Goal: Task Accomplishment & Management: Manage account settings

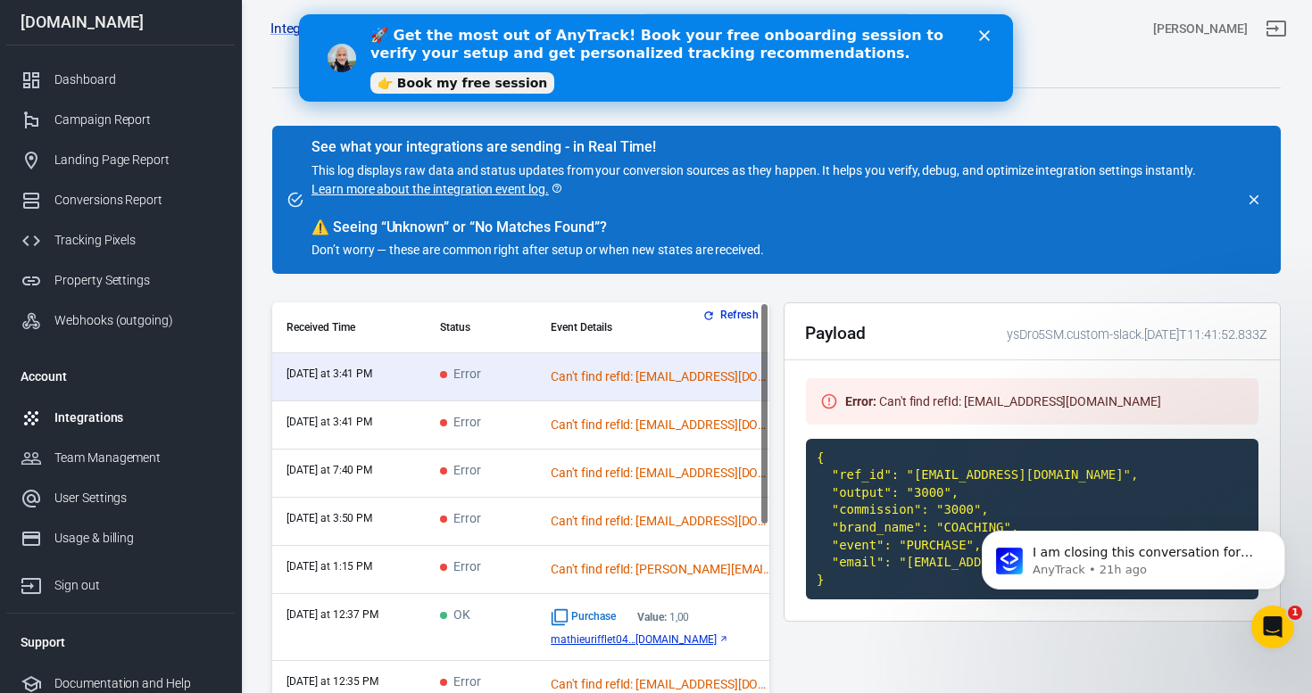
click at [979, 37] on icon "Close" at bounding box center [984, 35] width 11 height 11
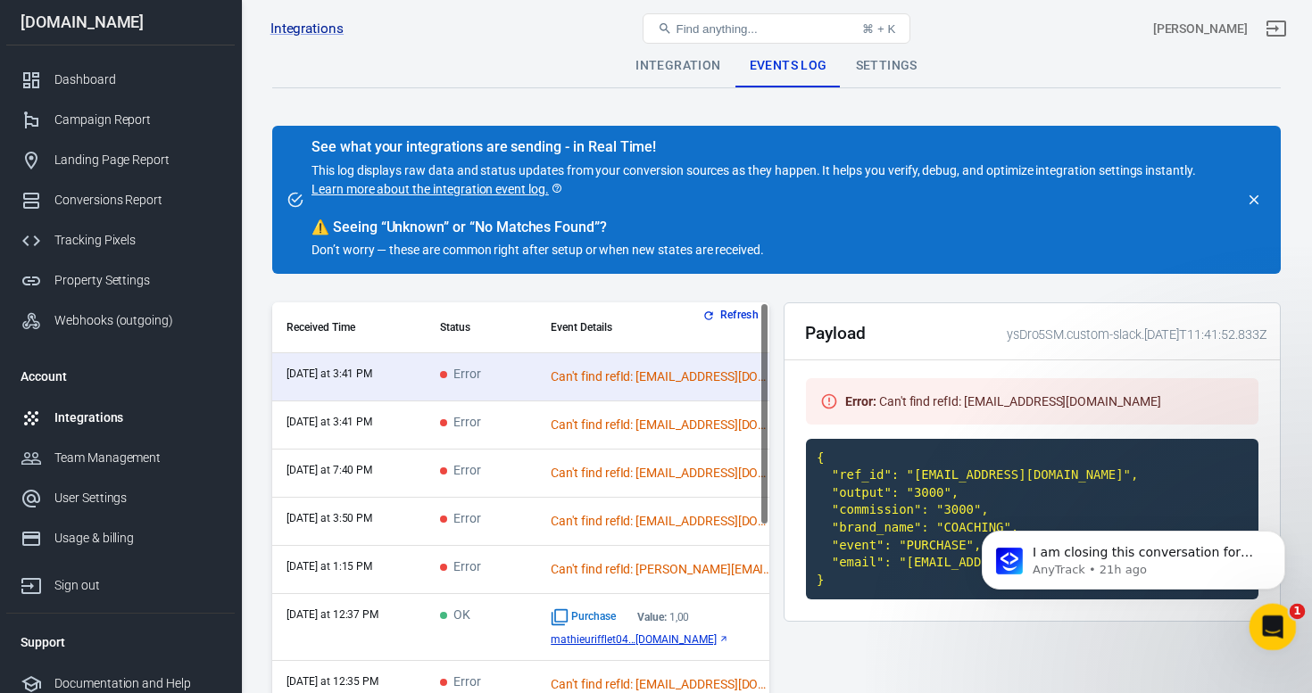
click at [1286, 625] on div "Open Intercom Messenger" at bounding box center [1269, 624] width 59 height 59
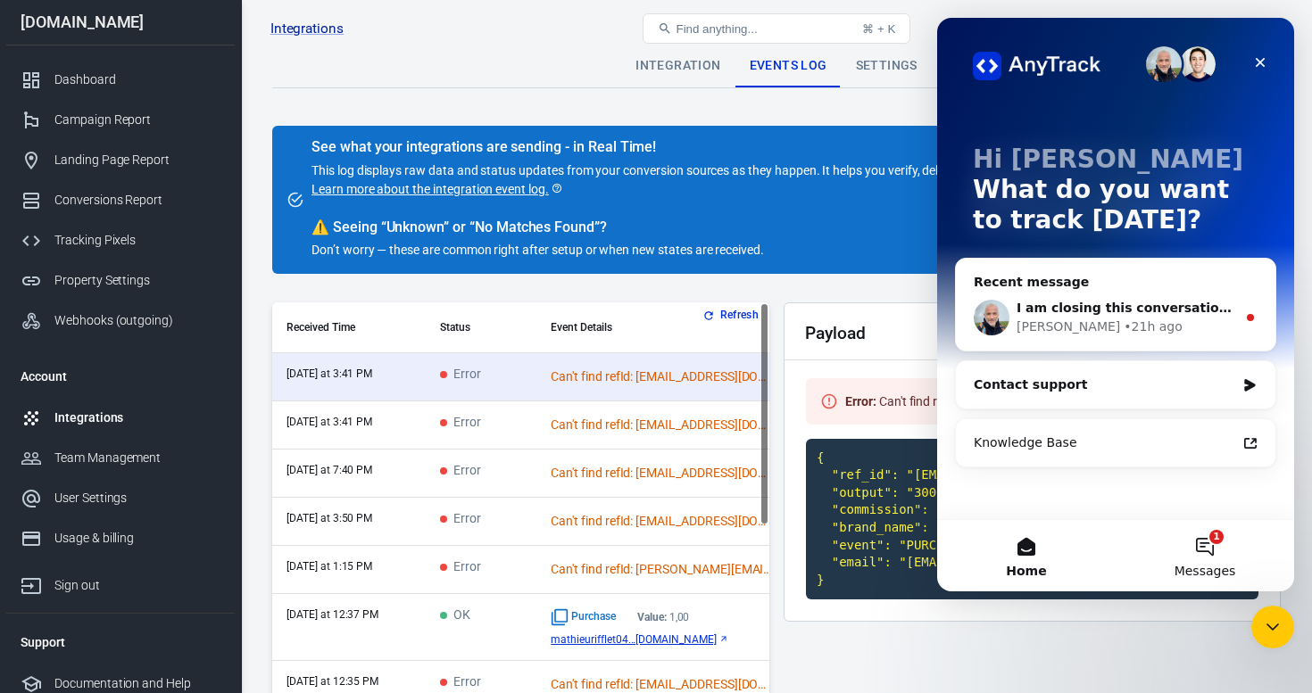
click at [1210, 548] on button "1 Messages" at bounding box center [1204, 555] width 178 height 71
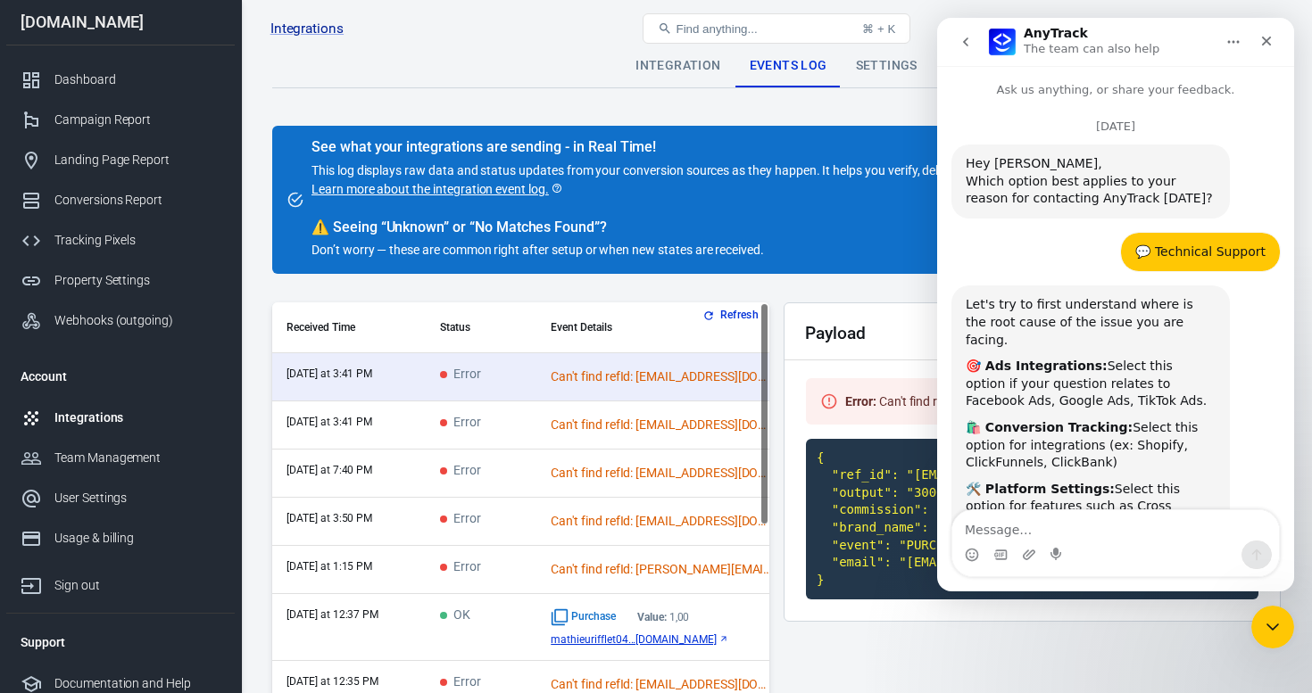
scroll to position [78, 0]
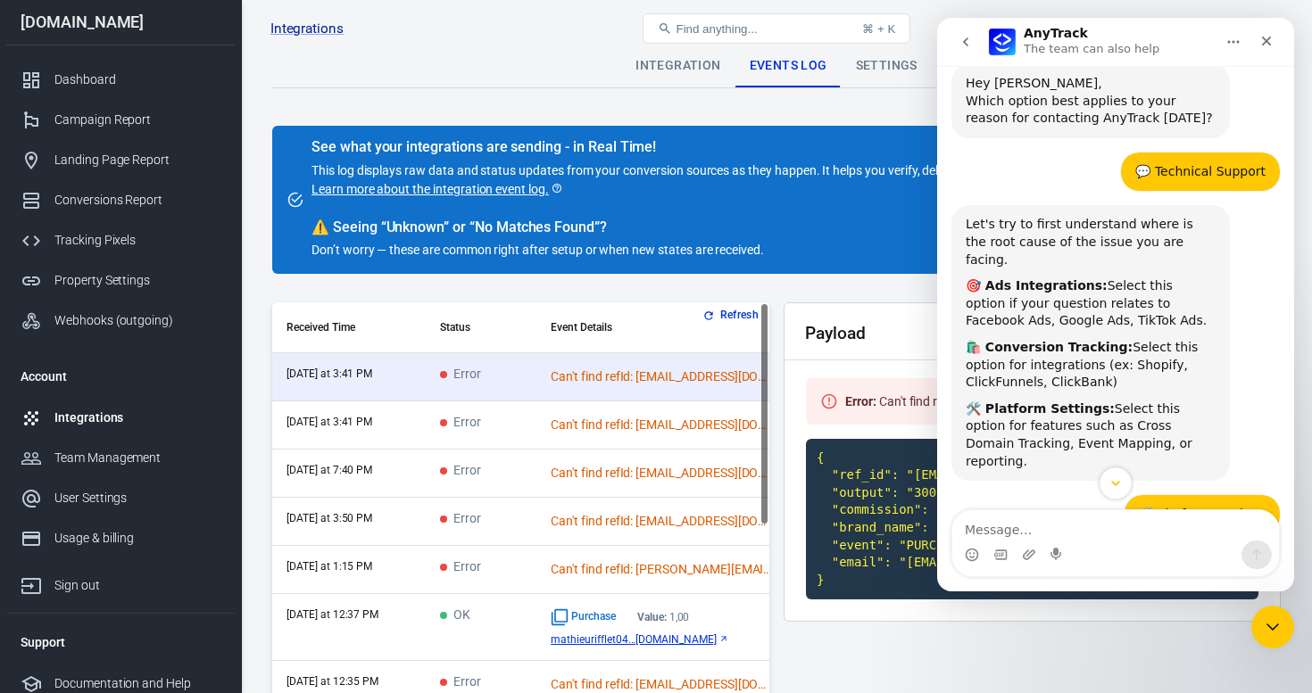
click at [1109, 488] on icon "Scroll to bottom" at bounding box center [1115, 484] width 16 height 16
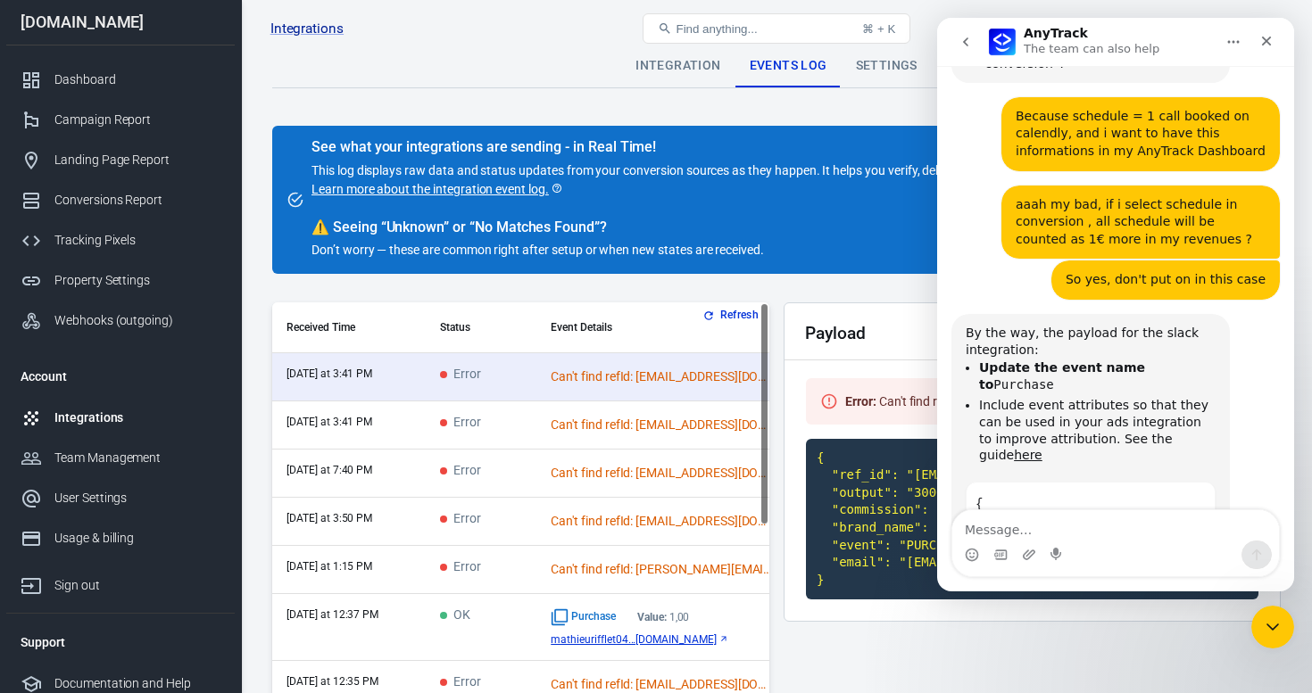
scroll to position [5437, 0]
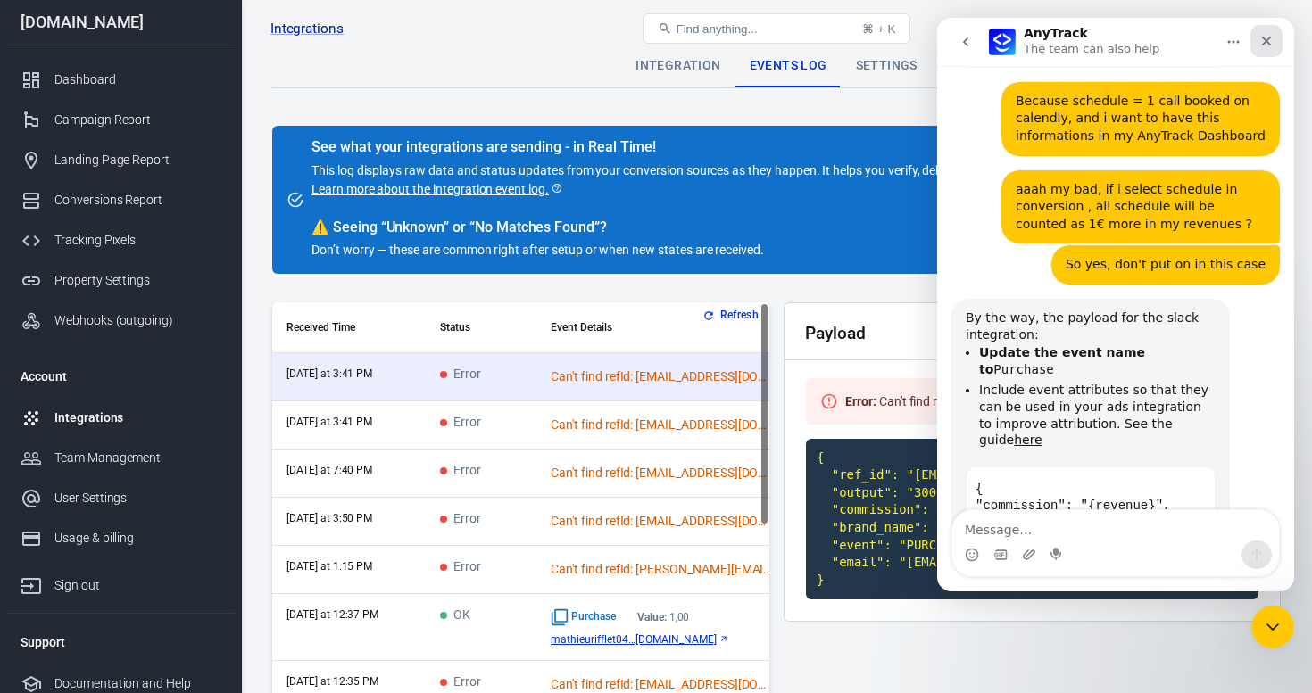
click at [1271, 42] on icon "Close" at bounding box center [1266, 41] width 14 height 14
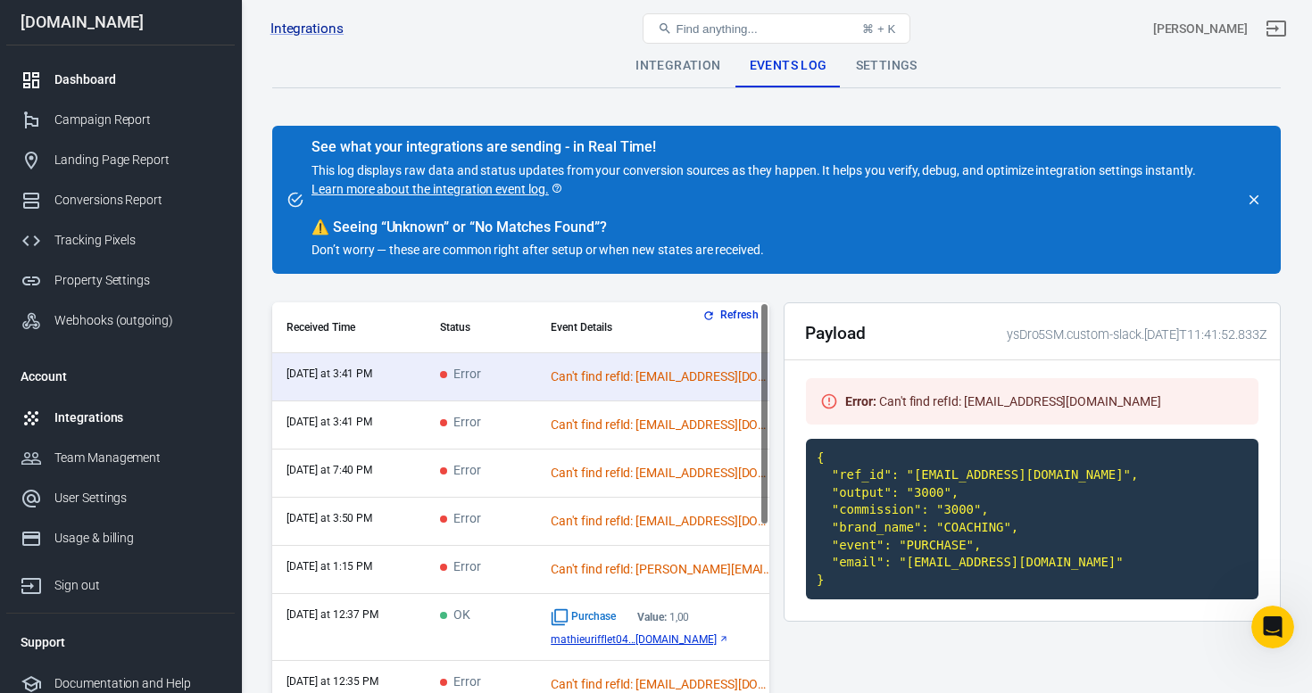
click at [112, 85] on div "Dashboard" at bounding box center [137, 79] width 166 height 19
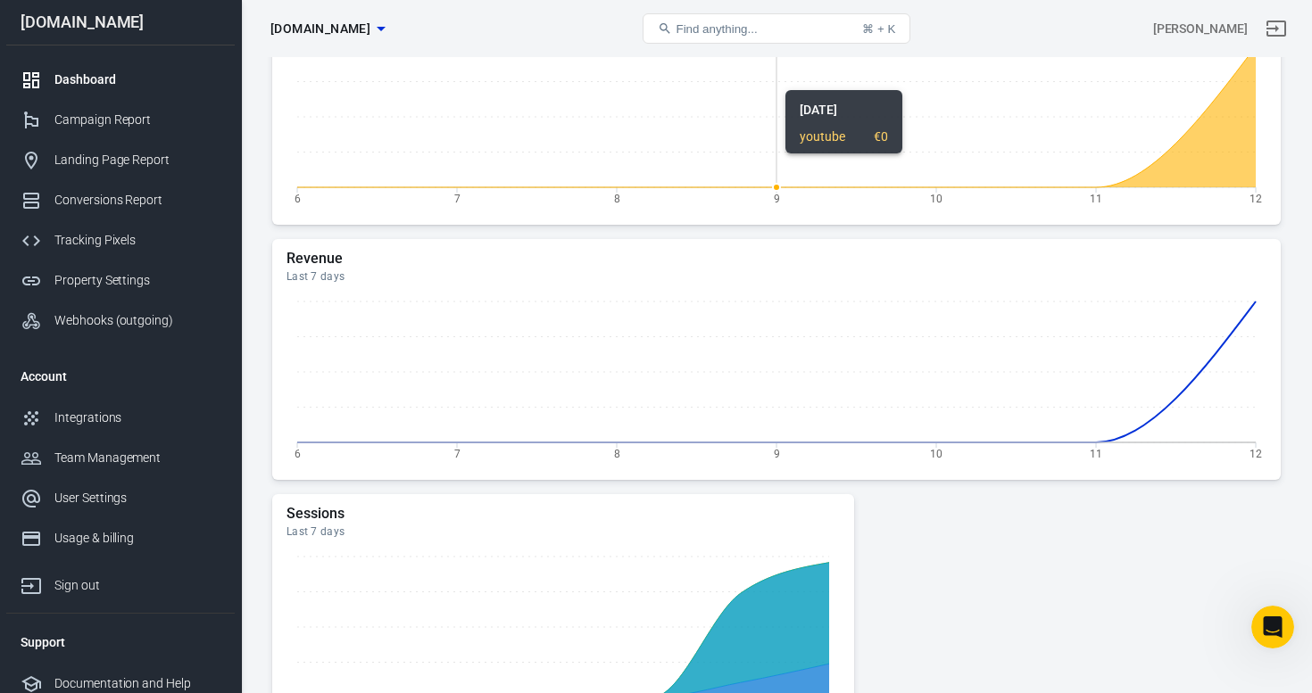
scroll to position [315, 0]
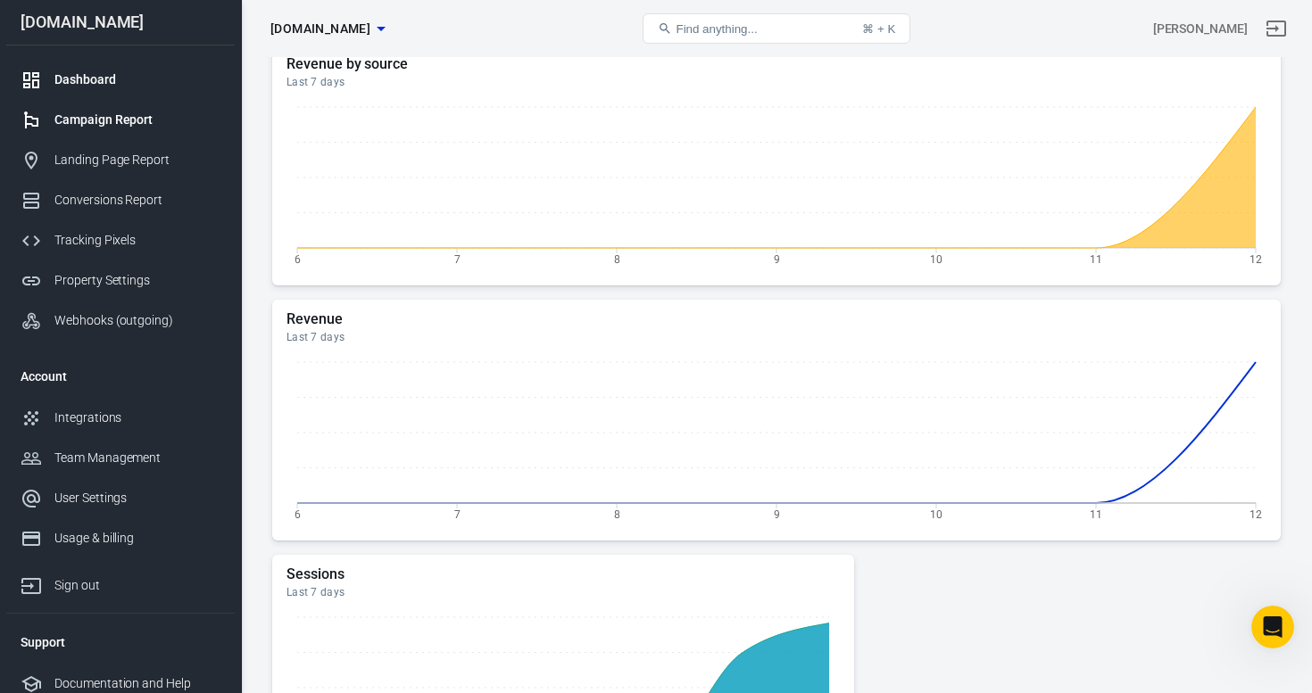
click at [120, 112] on div "Campaign Report" at bounding box center [137, 120] width 166 height 19
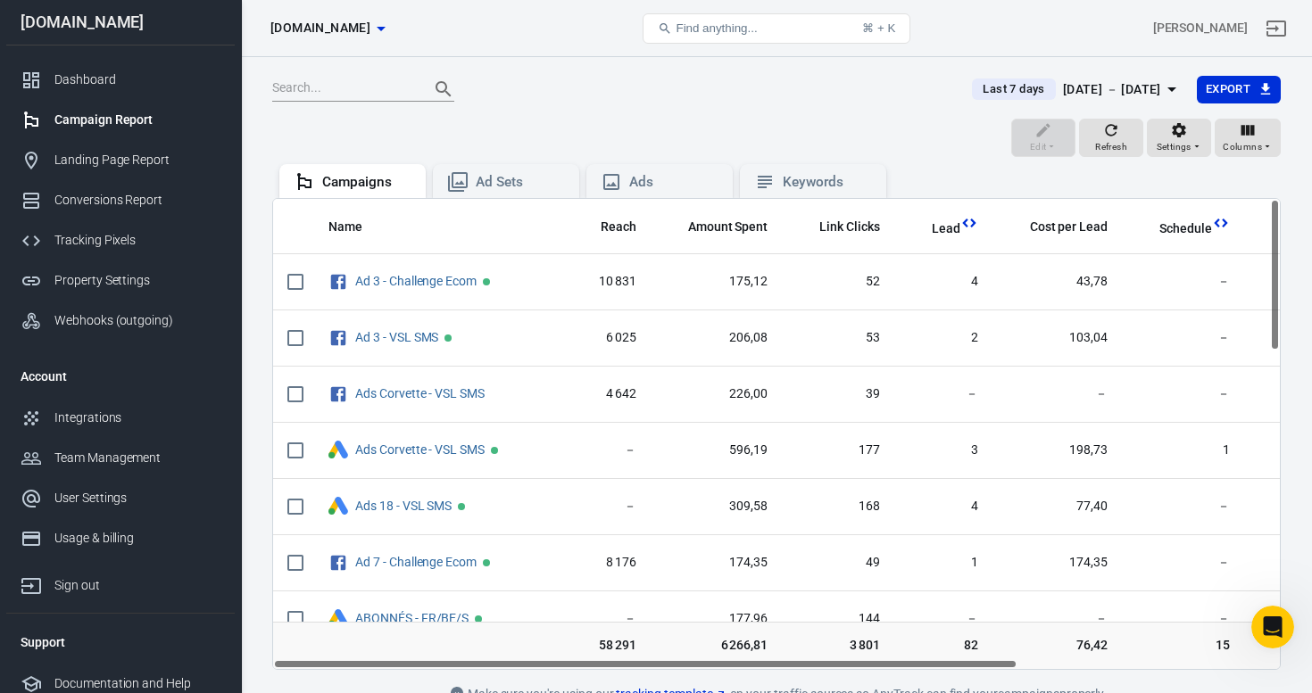
click at [1073, 94] on div "[DATE] － [DATE]" at bounding box center [1112, 90] width 98 height 22
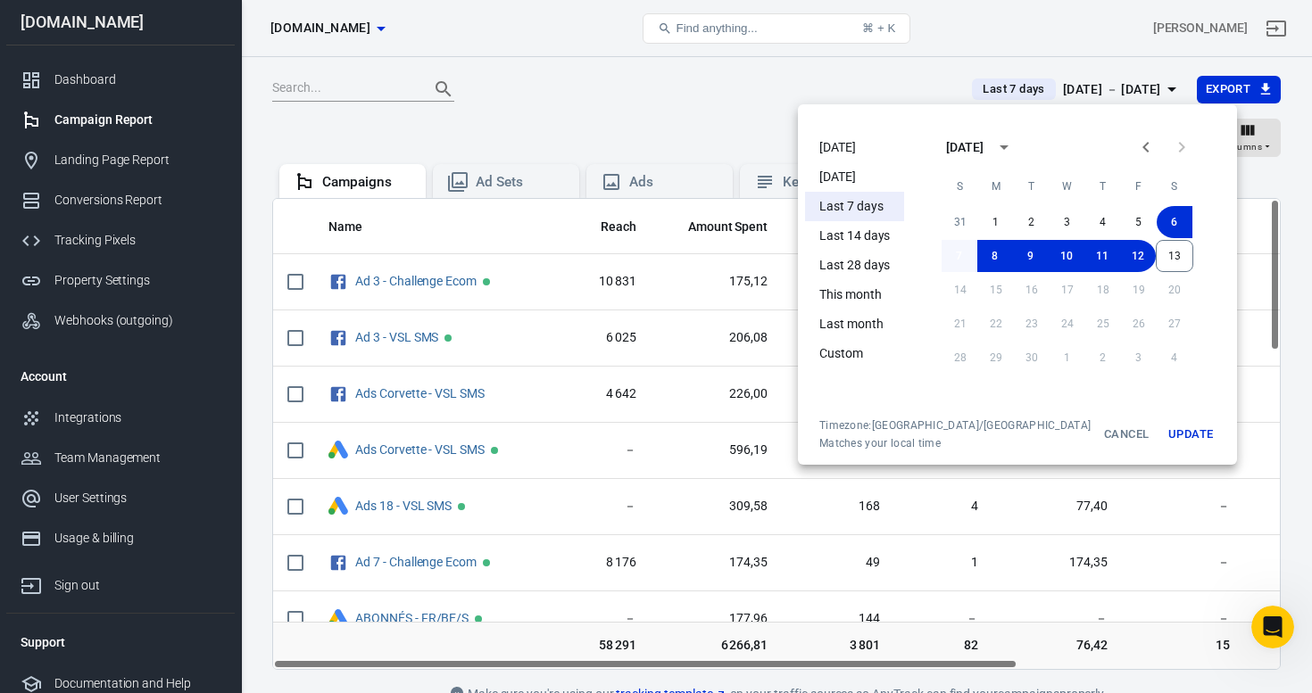
click at [942, 254] on button "7" at bounding box center [959, 256] width 36 height 32
click at [1159, 258] on button "13" at bounding box center [1173, 256] width 37 height 32
click at [1162, 432] on button "Update" at bounding box center [1190, 434] width 57 height 32
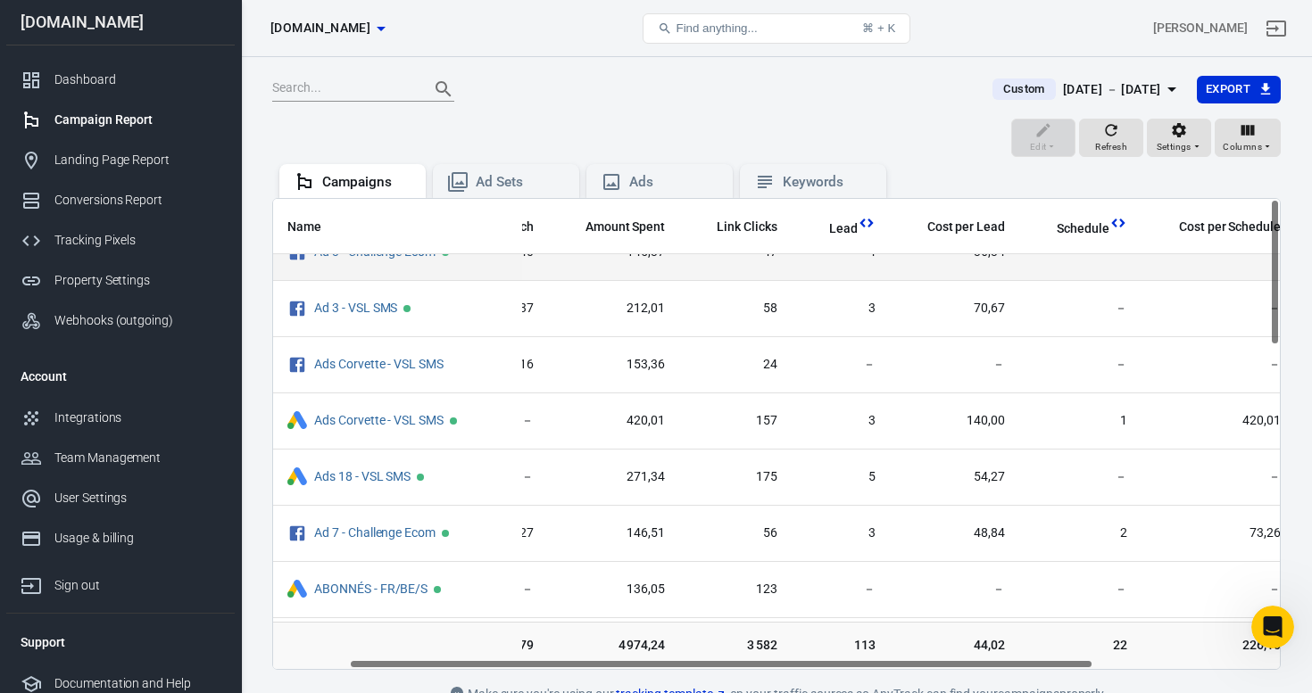
scroll to position [0, 103]
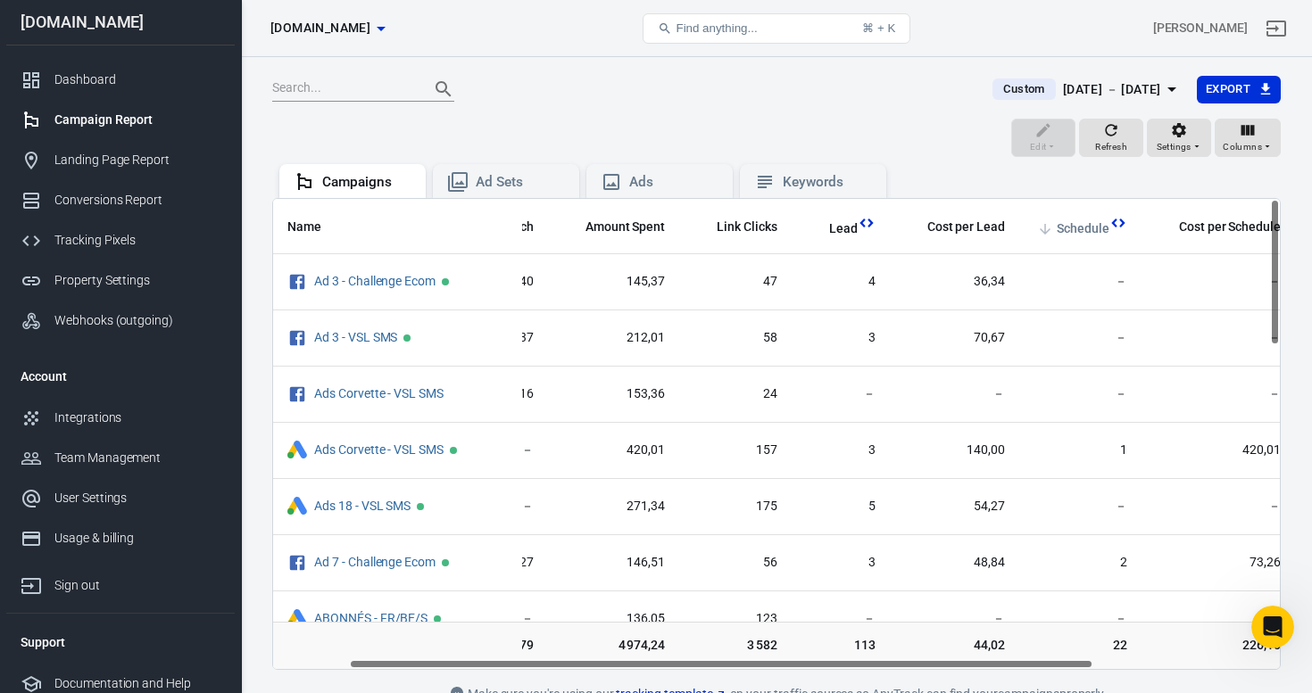
click at [1093, 230] on span "Schedule" at bounding box center [1082, 229] width 53 height 18
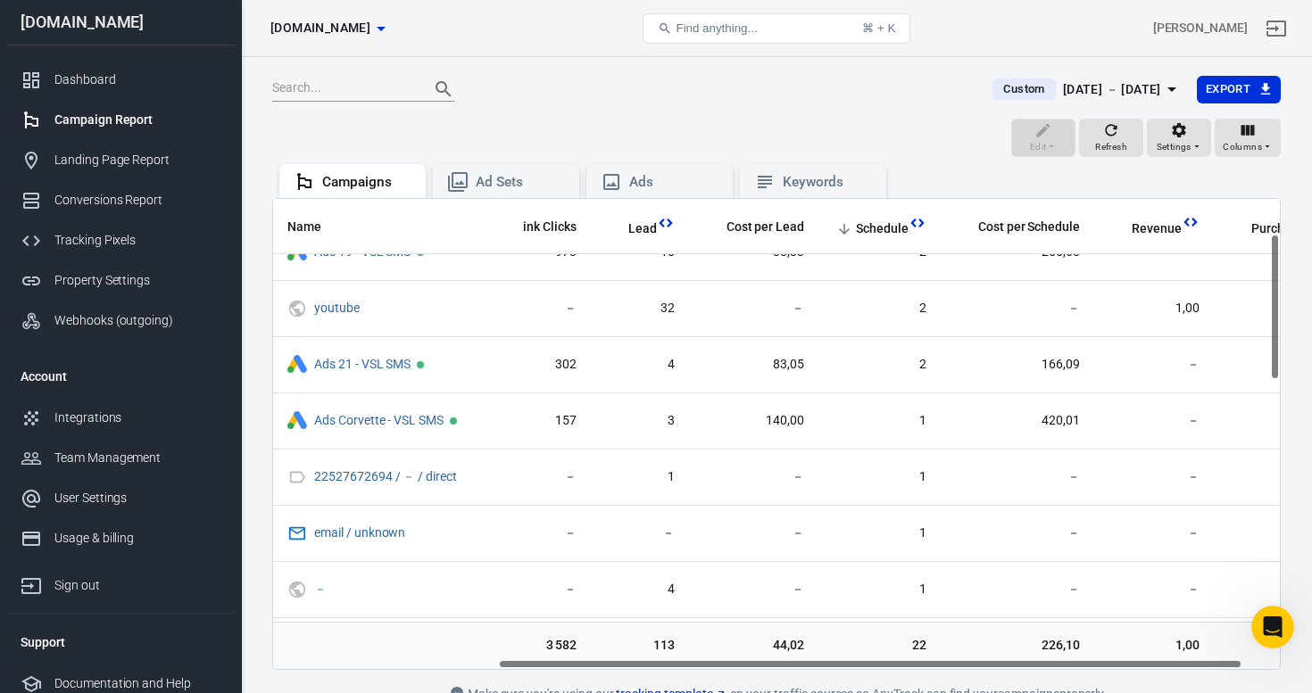
scroll to position [0, 303]
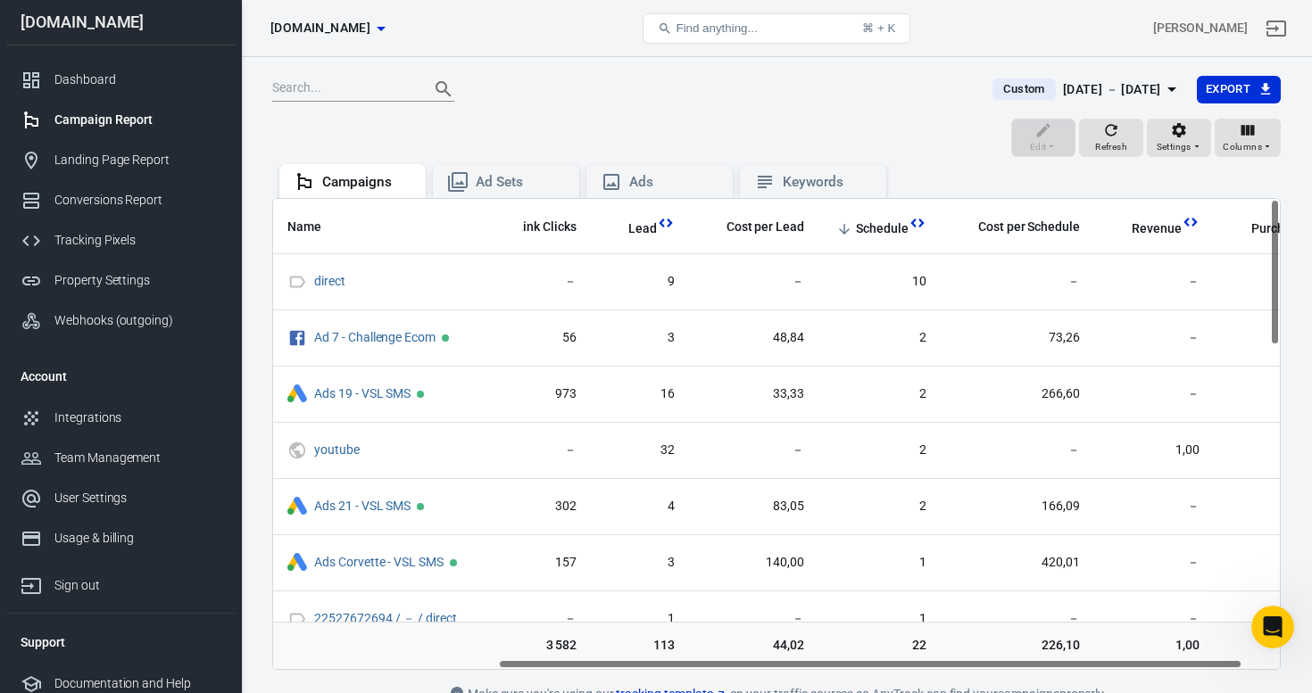
click at [1063, 85] on div "[DATE] － [DATE]" at bounding box center [1112, 90] width 98 height 22
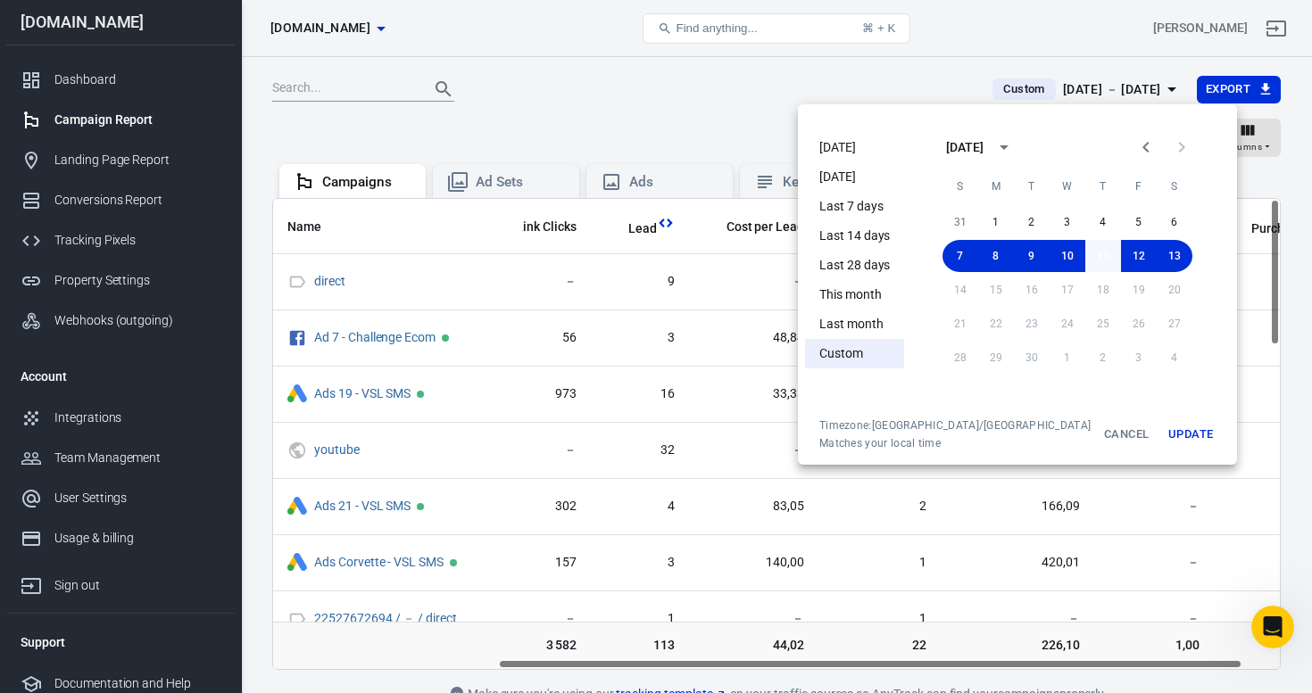
click at [1085, 256] on button "11" at bounding box center [1103, 256] width 36 height 32
click at [1161, 257] on button "13" at bounding box center [1174, 256] width 36 height 32
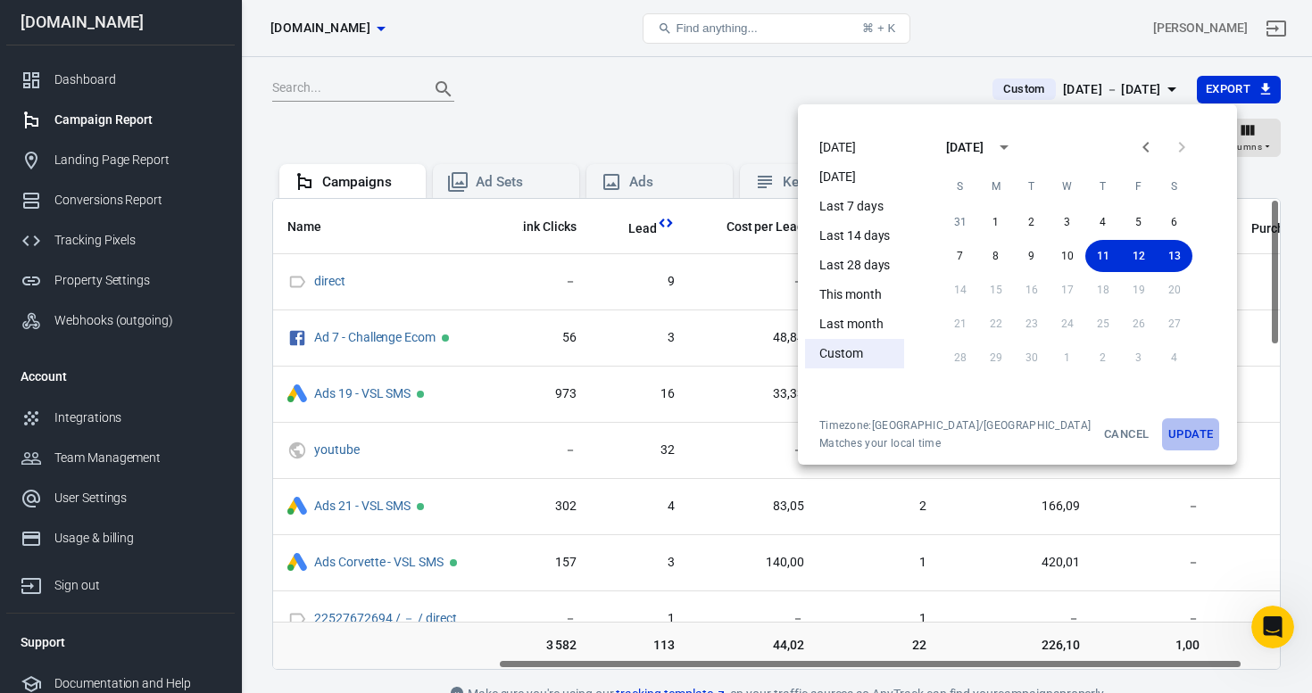
click at [1162, 427] on button "Update" at bounding box center [1190, 434] width 57 height 32
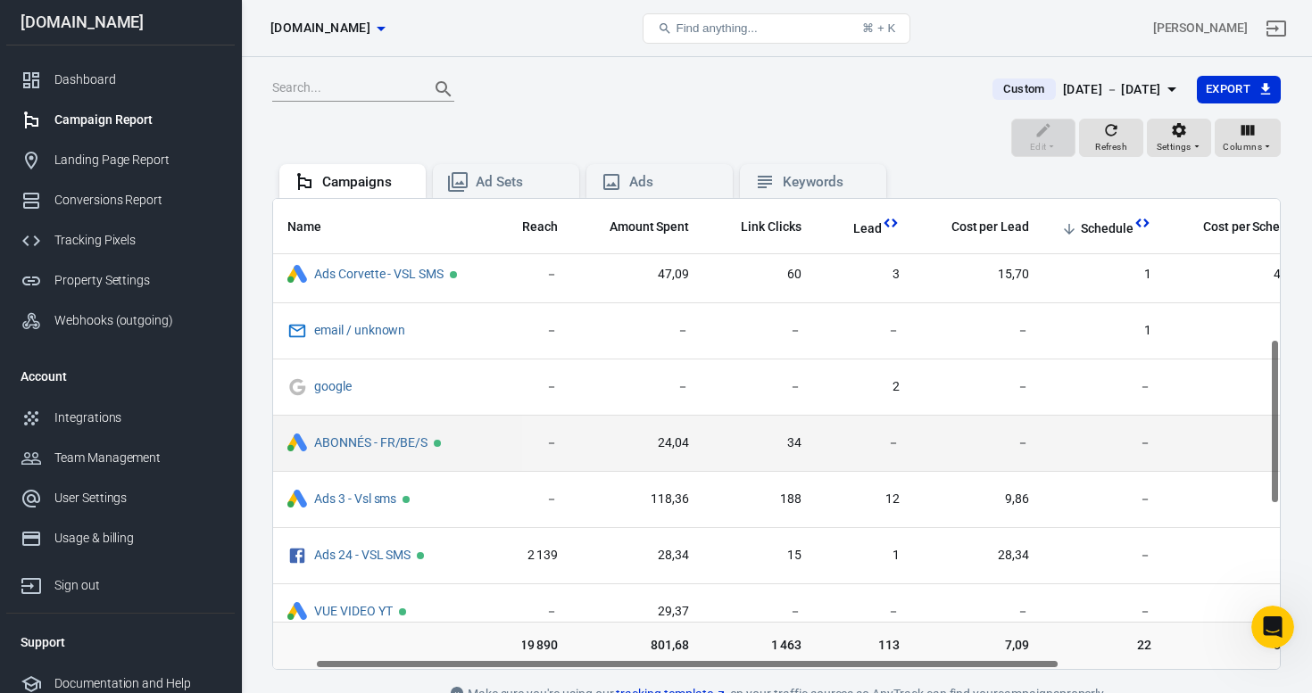
scroll to position [401, 0]
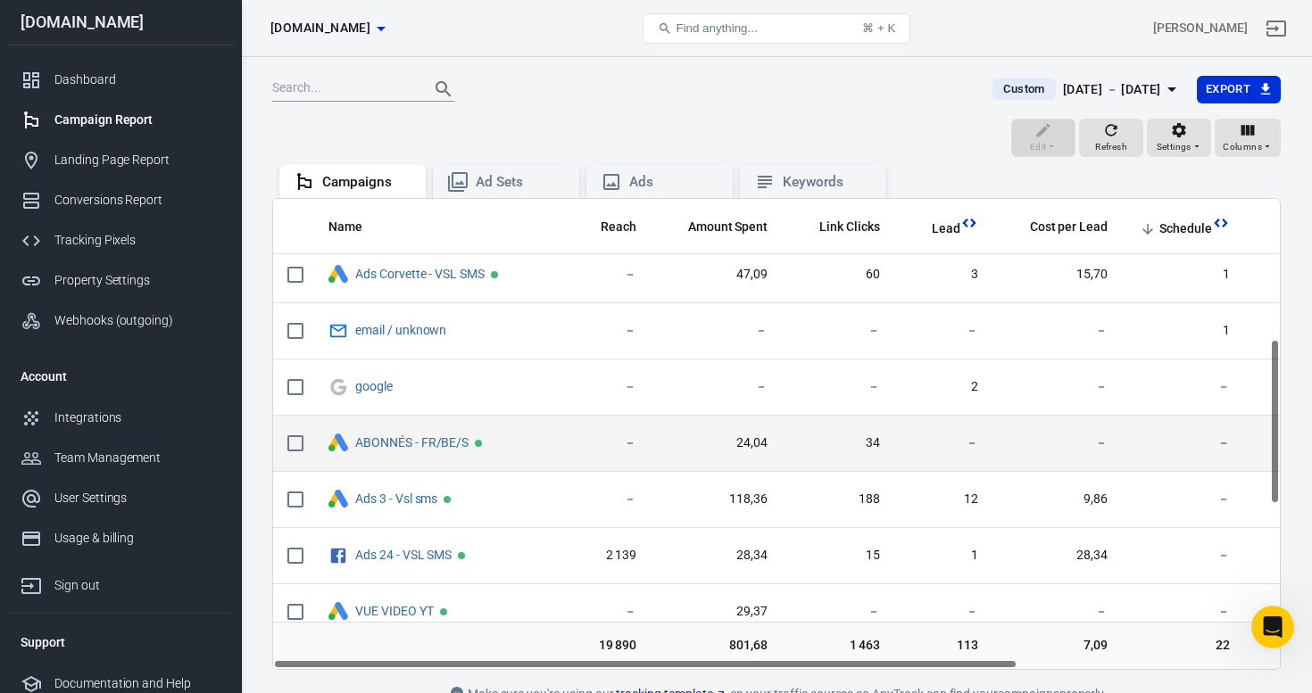
click at [294, 446] on input "scrollable content" at bounding box center [295, 443] width 37 height 37
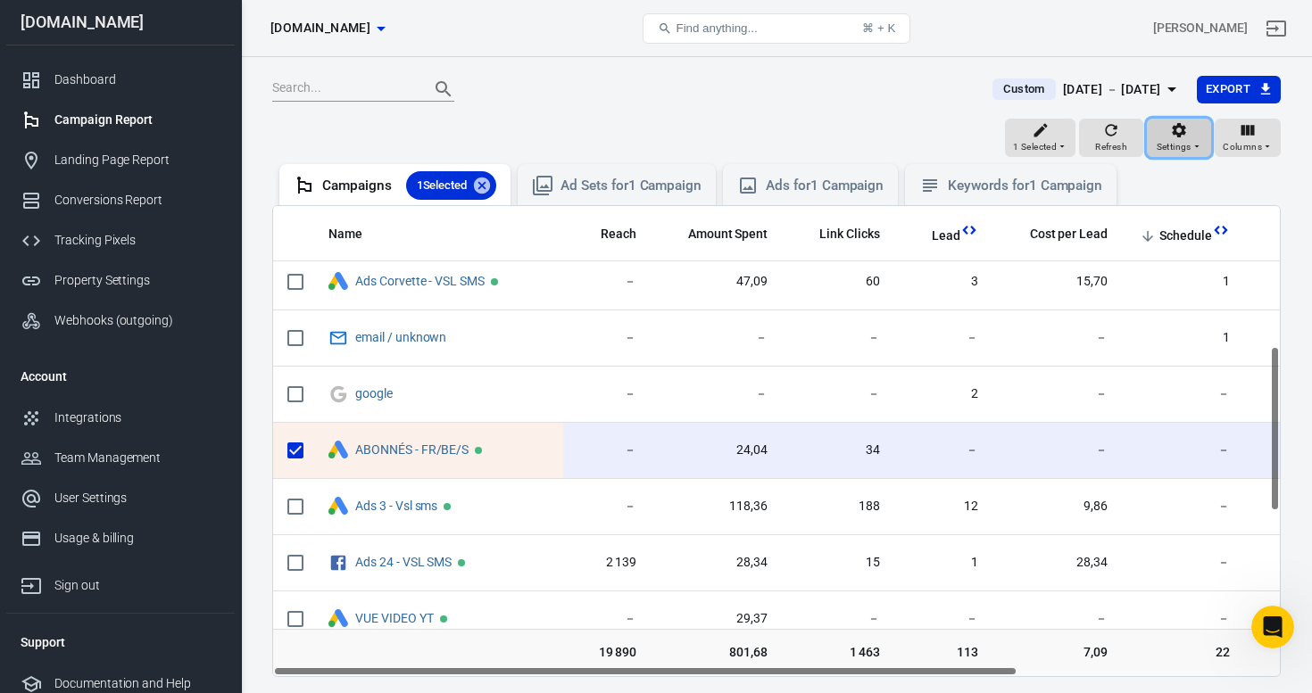
click at [1196, 145] on icon "button" at bounding box center [1196, 146] width 11 height 11
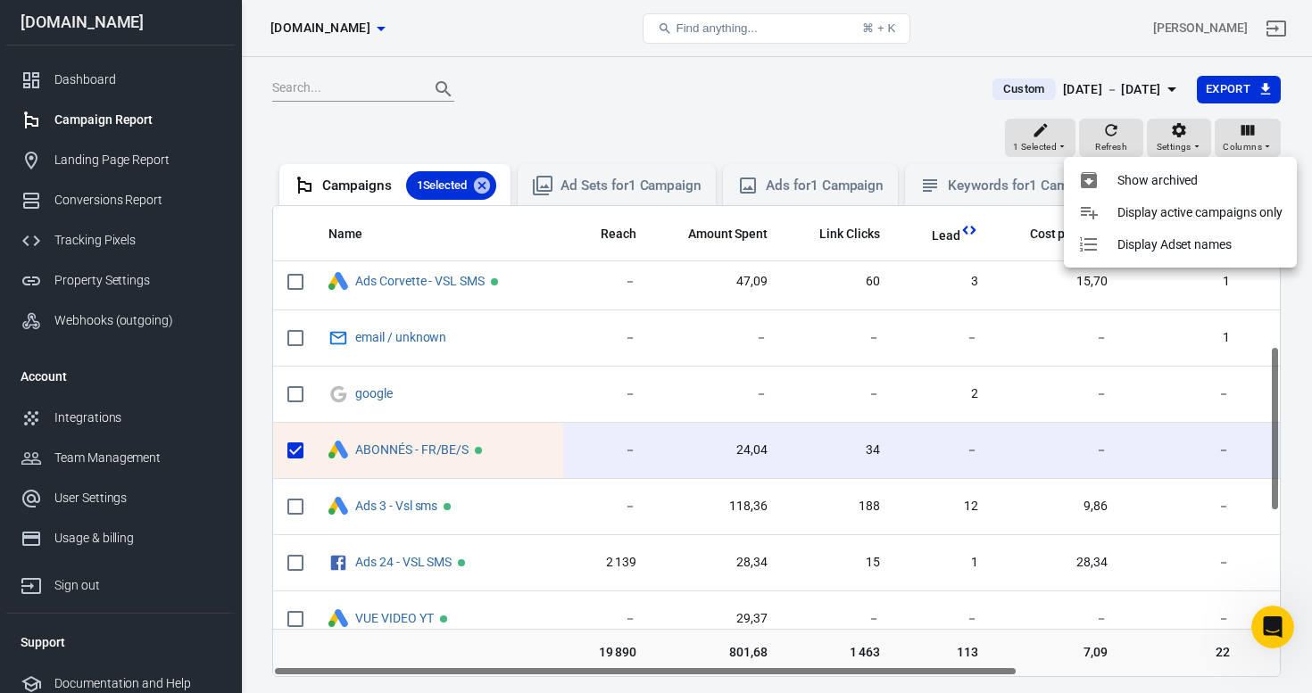
click at [911, 142] on div at bounding box center [656, 346] width 1312 height 693
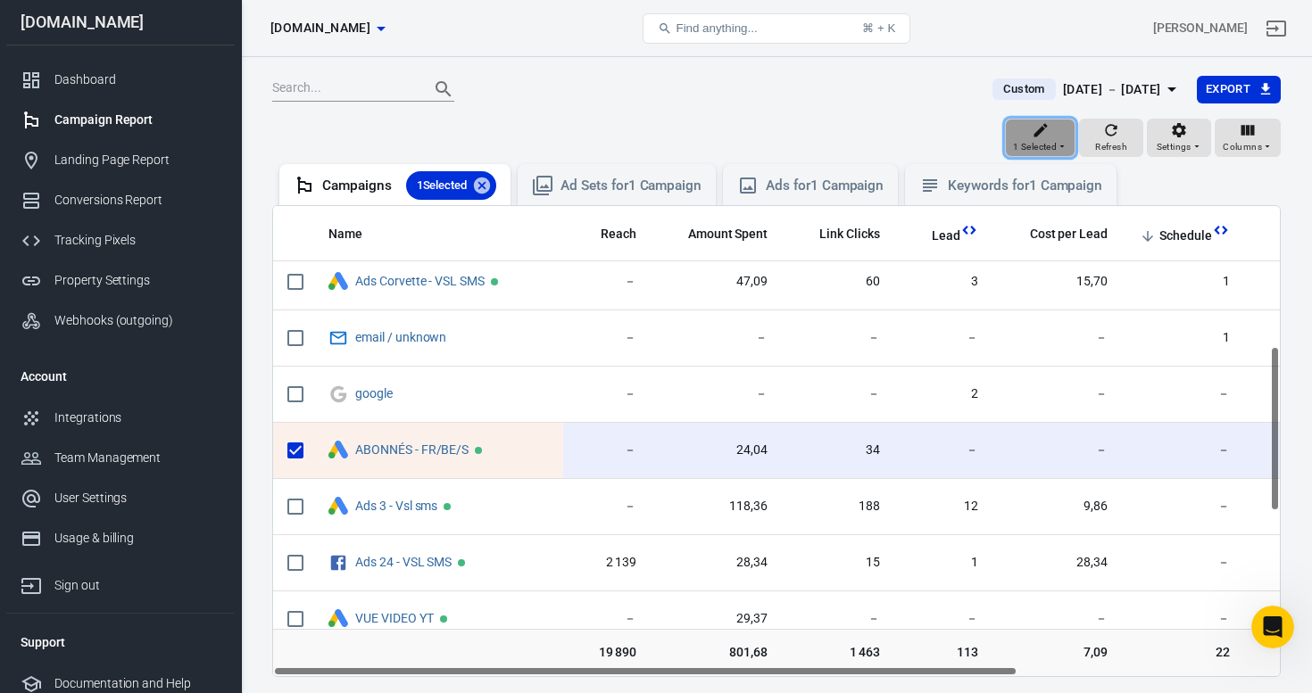
click at [1045, 143] on span "1 Selected" at bounding box center [1035, 147] width 44 height 16
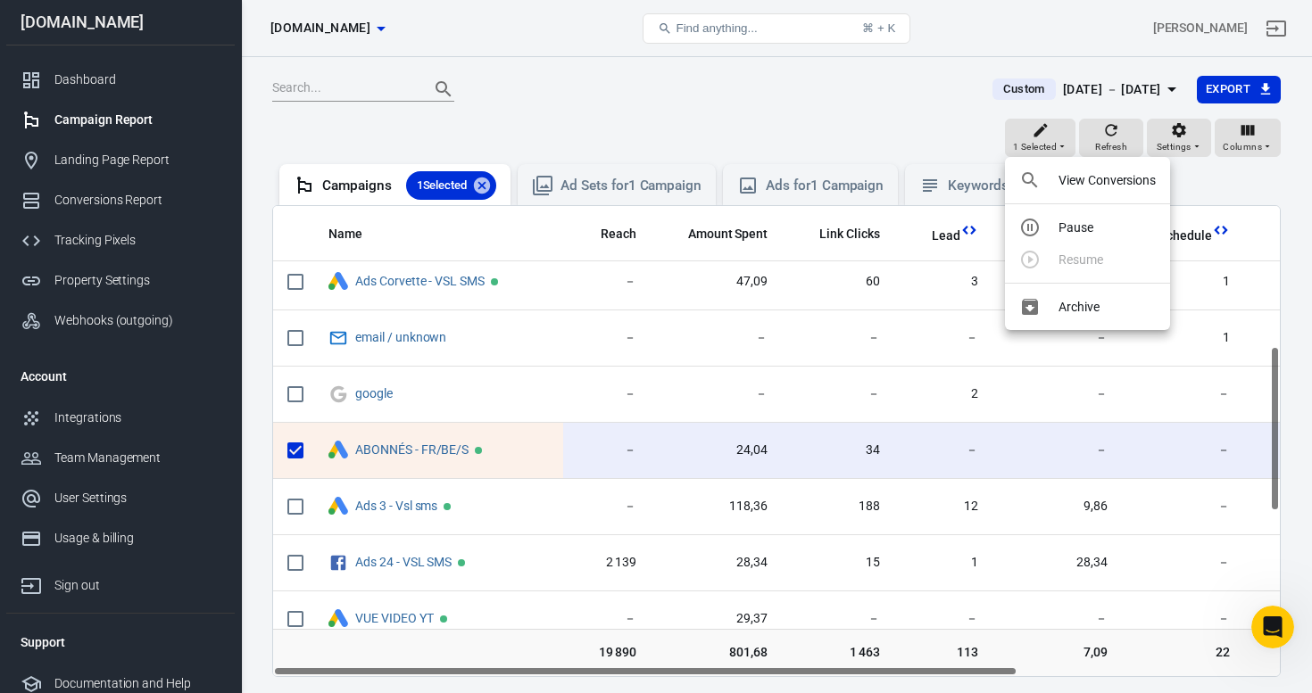
click at [880, 132] on div at bounding box center [656, 346] width 1312 height 693
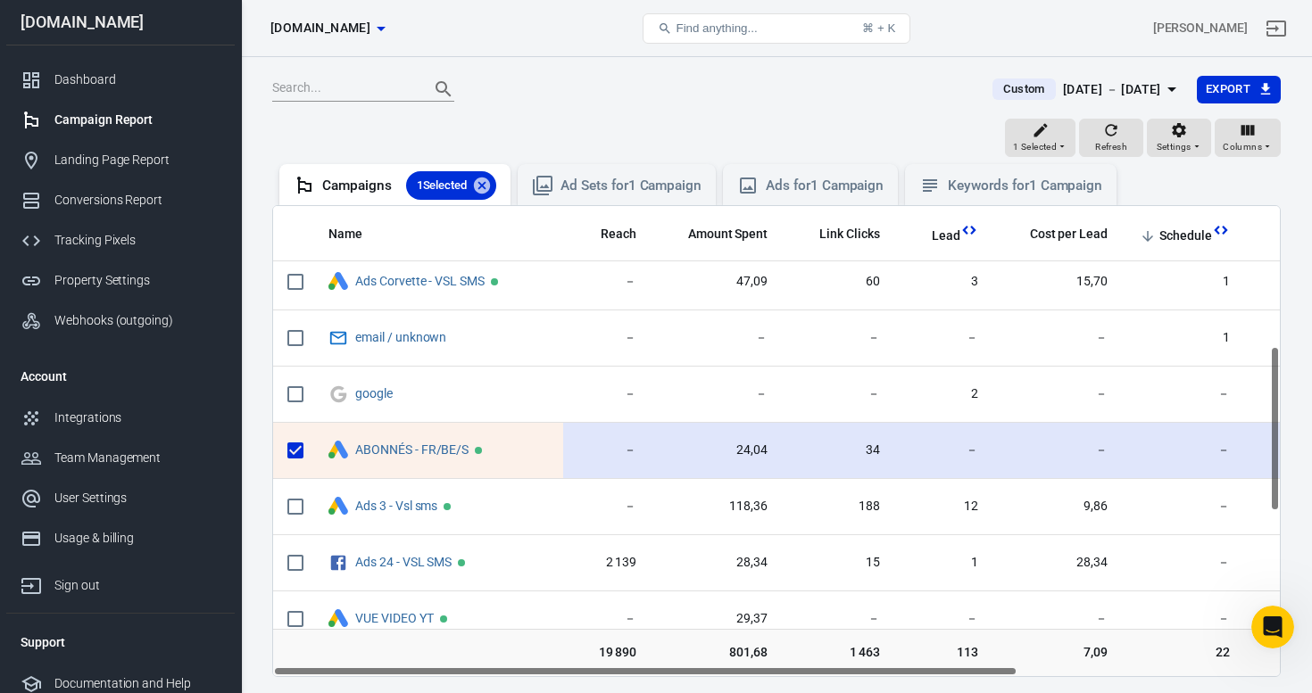
click at [290, 451] on input "scrollable content" at bounding box center [295, 450] width 37 height 37
checkbox input "false"
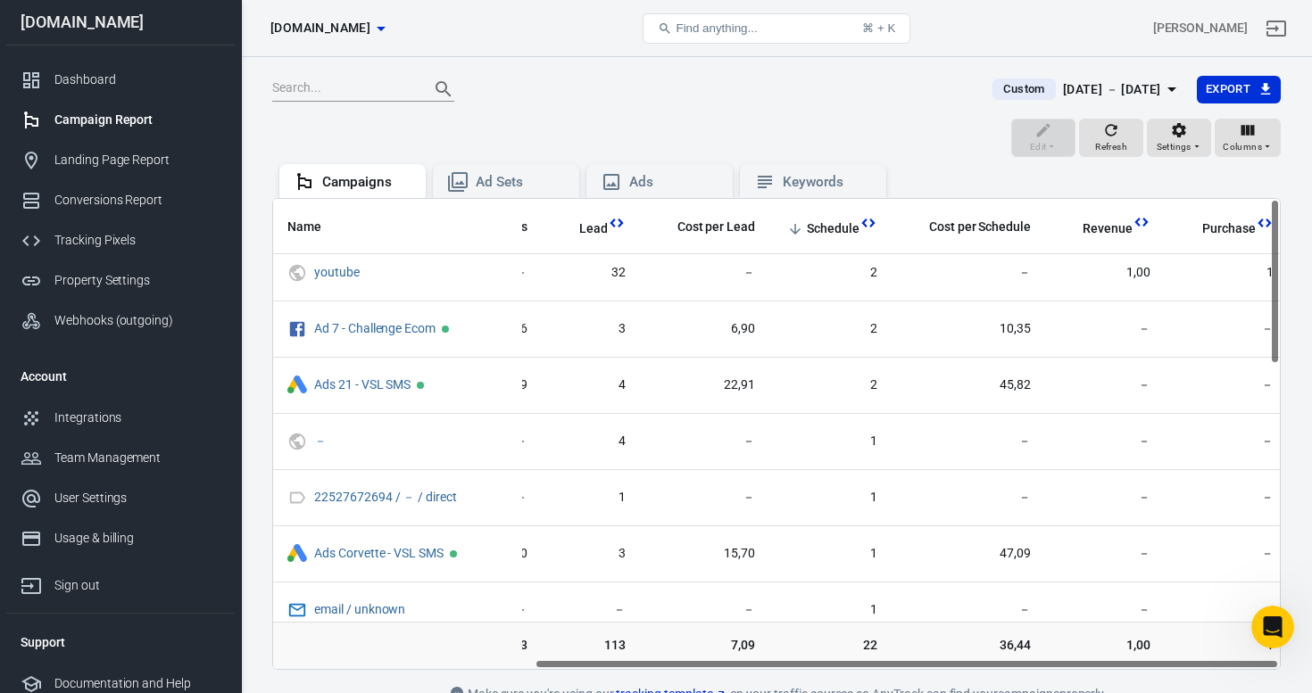
scroll to position [0, 352]
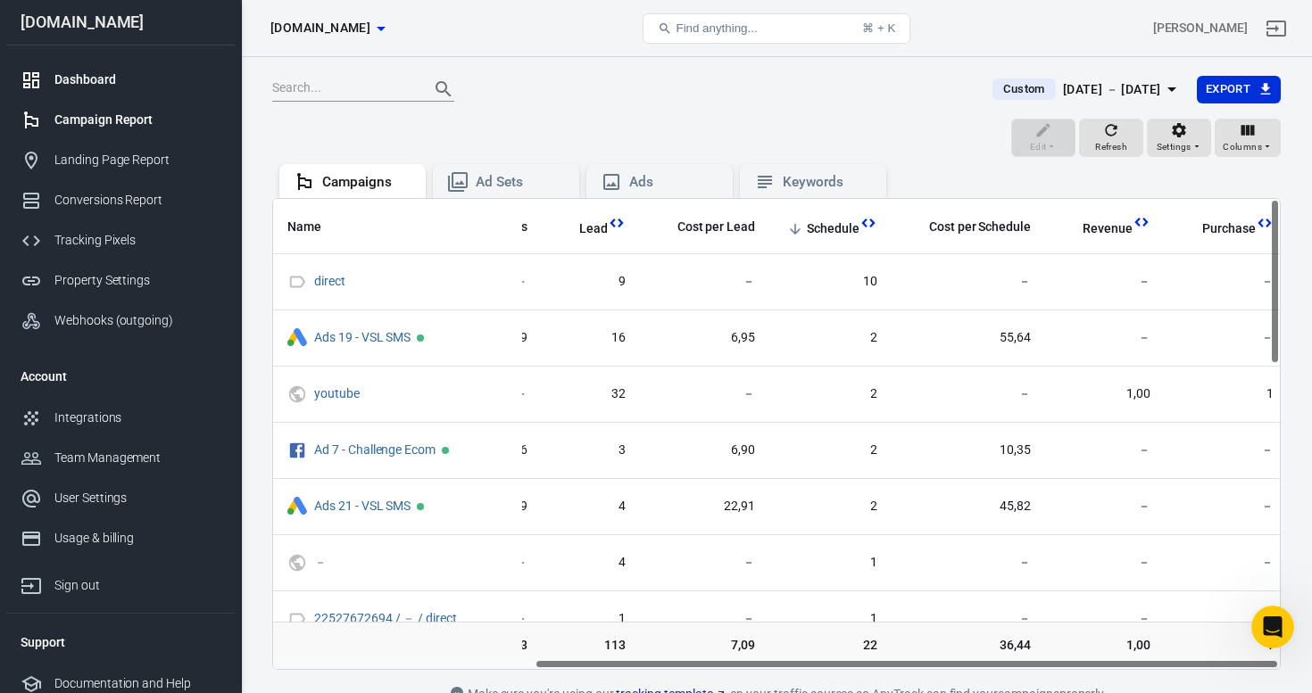
click at [95, 79] on div "Dashboard" at bounding box center [137, 79] width 166 height 19
